Goal: Information Seeking & Learning: Learn about a topic

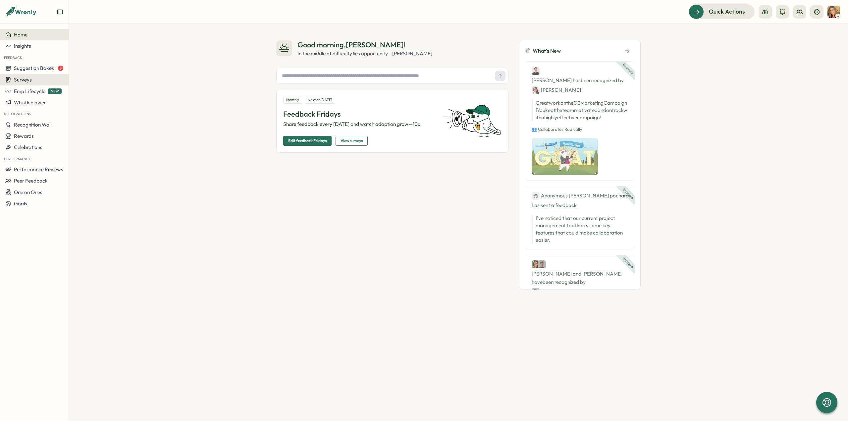
click at [35, 83] on button "Surveys" at bounding box center [34, 80] width 69 height 12
click at [82, 64] on div "Insights" at bounding box center [94, 67] width 49 height 7
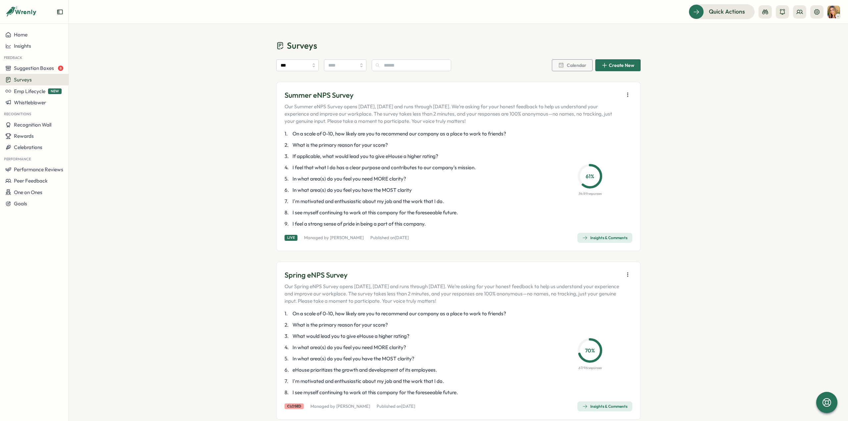
click at [596, 236] on div "Insights & Comments" at bounding box center [604, 237] width 45 height 5
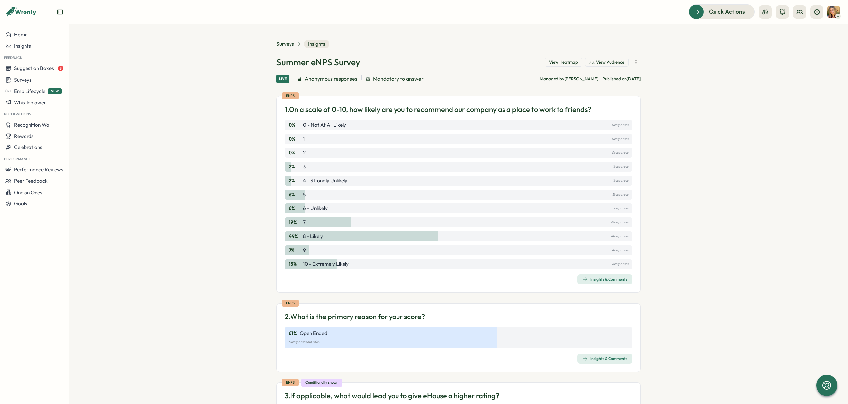
click at [289, 263] on p "15 %" at bounding box center [295, 263] width 13 height 7
click at [261, 299] on section "Surveys Insights Summer eNPS Survey View Heatmap View Audience Live Anonymous r…" at bounding box center [458, 214] width 779 height 380
drag, startPoint x: 295, startPoint y: 162, endPoint x: 282, endPoint y: 167, distance: 13.7
click at [282, 167] on div "eNPS 1. On a scale of 0-10, how likely are you to recommend our company as a pl…" at bounding box center [458, 194] width 364 height 196
